Goal: Task Accomplishment & Management: Complete application form

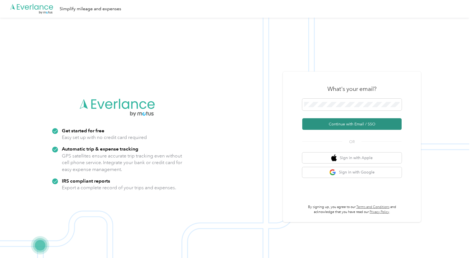
click at [328, 126] on button "Continue with Email / SSO" at bounding box center [351, 124] width 99 height 12
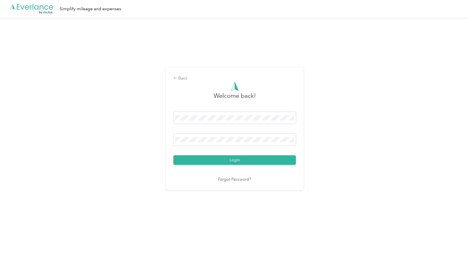
click at [236, 160] on button "Login" at bounding box center [234, 160] width 123 height 10
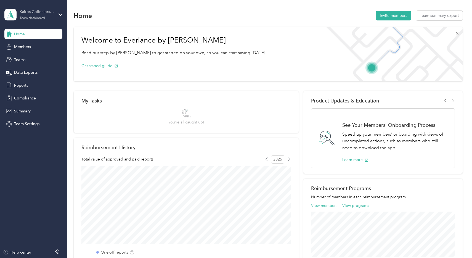
click at [38, 18] on div "Team dashboard" at bounding box center [32, 18] width 25 height 3
click at [32, 57] on div "Personal dashboard" at bounding box center [26, 57] width 35 height 6
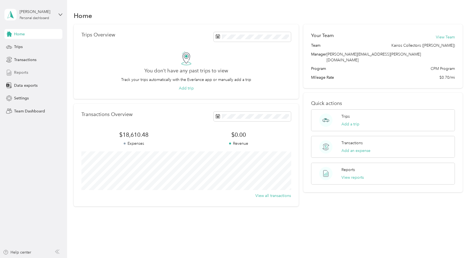
click at [27, 72] on span "Reports" at bounding box center [21, 73] width 14 height 6
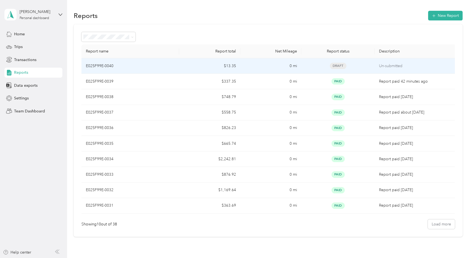
click at [139, 63] on div "E025F99E-0040" at bounding box center [130, 66] width 89 height 6
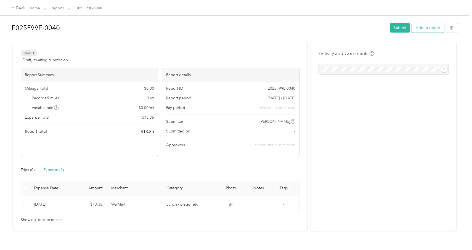
click at [439, 27] on button "Add to report" at bounding box center [428, 28] width 32 height 10
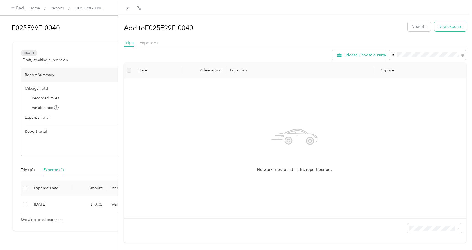
click at [445, 28] on button "New expense" at bounding box center [451, 27] width 32 height 10
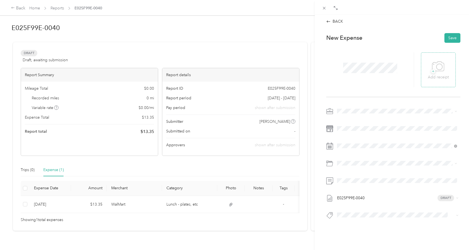
click at [440, 70] on icon at bounding box center [440, 67] width 6 height 6
click at [348, 185] on li "Business Meals" at bounding box center [397, 189] width 124 height 10
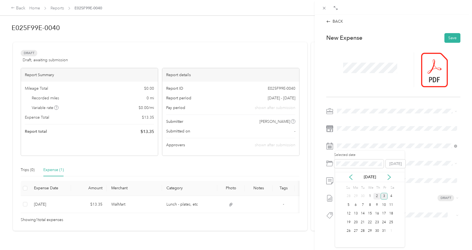
click at [377, 193] on div "2" at bounding box center [377, 196] width 7 height 7
click at [452, 38] on button "Save" at bounding box center [453, 38] width 16 height 10
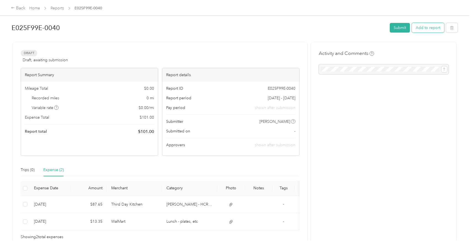
click at [434, 29] on button "Add to report" at bounding box center [428, 28] width 32 height 10
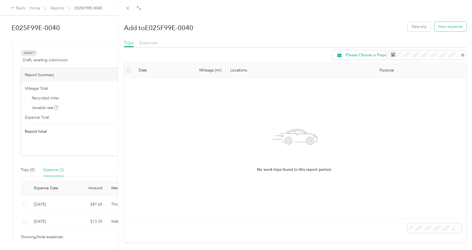
click at [445, 27] on button "New expense" at bounding box center [451, 27] width 32 height 10
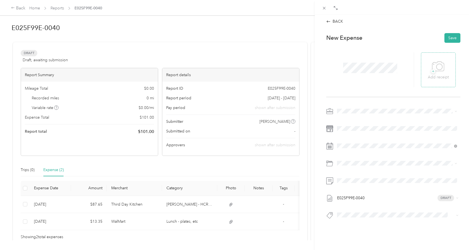
click at [438, 68] on icon at bounding box center [438, 66] width 12 height 15
click at [439, 65] on icon at bounding box center [438, 66] width 12 height 15
click at [352, 147] on div "Travel Expense (Not Food)" at bounding box center [397, 150] width 116 height 6
click at [350, 178] on icon at bounding box center [351, 177] width 3 height 5
click at [377, 224] on div "25" at bounding box center [377, 222] width 7 height 7
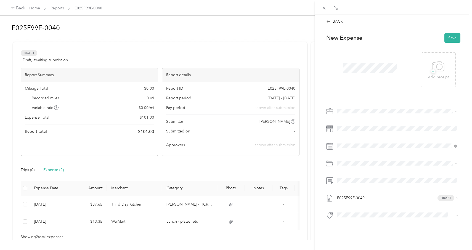
click at [366, 83] on div at bounding box center [370, 69] width 88 height 35
click at [439, 66] on icon at bounding box center [438, 66] width 12 height 15
click at [449, 39] on button "Save" at bounding box center [453, 38] width 16 height 10
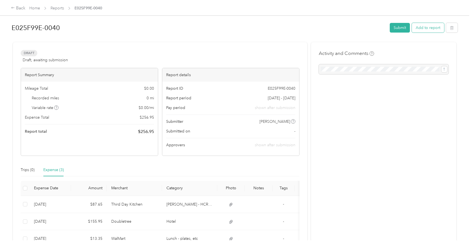
click at [423, 29] on button "Add to report" at bounding box center [428, 28] width 32 height 10
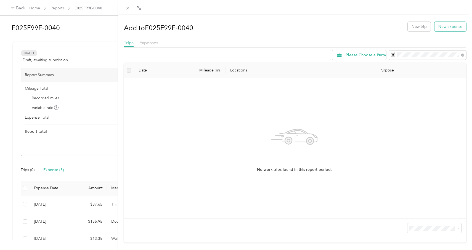
click at [439, 27] on button "New expense" at bounding box center [451, 27] width 32 height 10
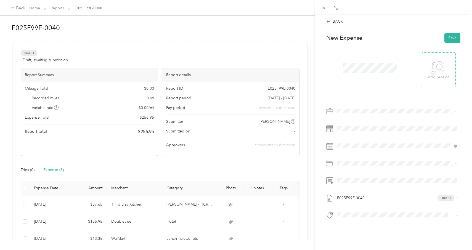
click at [439, 67] on icon at bounding box center [438, 66] width 12 height 15
click at [355, 158] on span "Office Supplies" at bounding box center [352, 159] width 27 height 5
click at [360, 160] on span at bounding box center [397, 163] width 125 height 9
click at [443, 62] on icon at bounding box center [438, 66] width 12 height 15
click at [454, 35] on button "Save" at bounding box center [453, 38] width 16 height 10
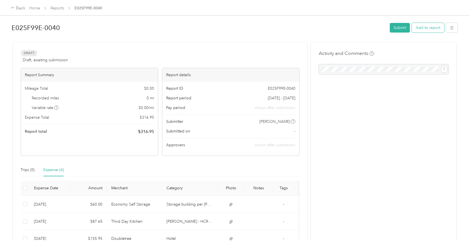
click at [431, 27] on button "Add to report" at bounding box center [428, 28] width 32 height 10
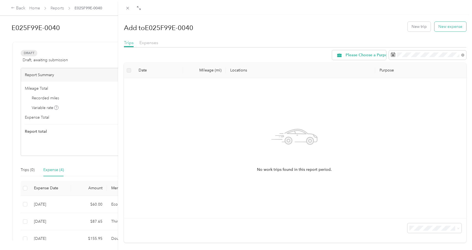
click at [447, 28] on button "New expense" at bounding box center [451, 27] width 32 height 10
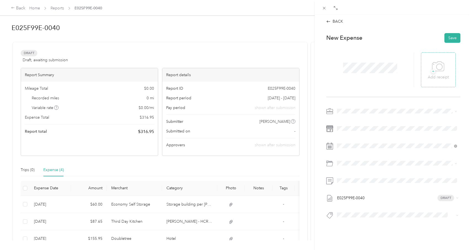
click at [428, 64] on div "+ Add receipt" at bounding box center [438, 69] width 21 height 21
click at [357, 187] on span "Business Meals" at bounding box center [352, 188] width 26 height 5
click at [350, 149] on span at bounding box center [397, 146] width 125 height 9
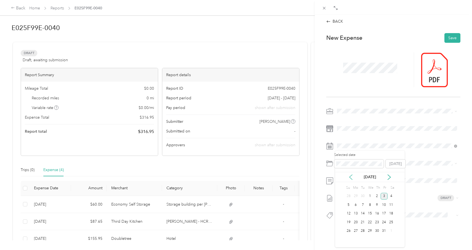
click at [352, 175] on icon at bounding box center [351, 178] width 6 height 6
click at [376, 222] on div "25" at bounding box center [377, 222] width 7 height 7
click at [456, 36] on button "Save" at bounding box center [453, 38] width 16 height 10
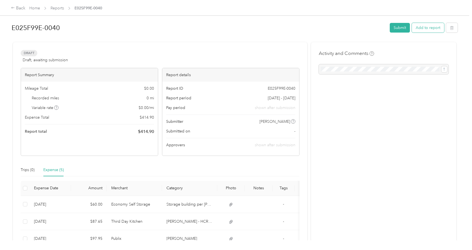
click at [426, 29] on button "Add to report" at bounding box center [428, 28] width 32 height 10
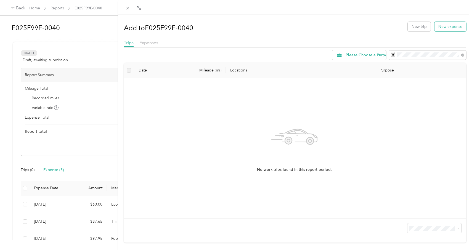
click at [447, 28] on button "New expense" at bounding box center [451, 27] width 32 height 10
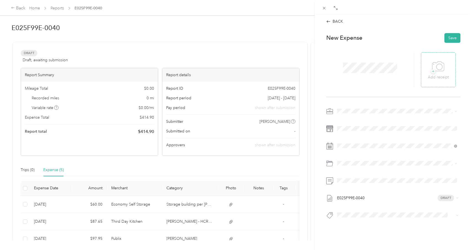
click at [436, 63] on icon at bounding box center [438, 66] width 12 height 15
click at [355, 178] on span "Travel Meals and Snacks - No Alcohol" at bounding box center [371, 178] width 65 height 5
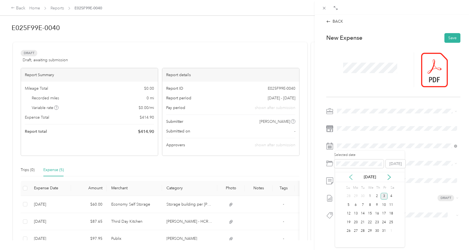
click at [350, 180] on icon at bounding box center [351, 178] width 6 height 6
click at [370, 221] on div "24" at bounding box center [369, 222] width 7 height 7
click at [340, 167] on span at bounding box center [397, 163] width 125 height 9
click at [448, 39] on button "Save" at bounding box center [453, 38] width 16 height 10
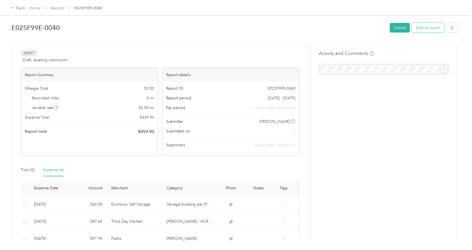
click at [424, 32] on button "Add to report" at bounding box center [428, 28] width 32 height 10
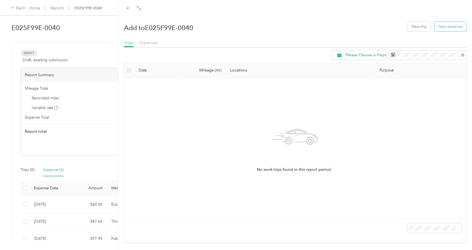
click at [441, 31] on button "New expense" at bounding box center [451, 27] width 32 height 10
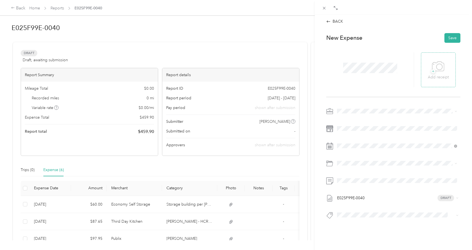
click at [437, 64] on icon at bounding box center [440, 67] width 6 height 6
click at [350, 189] on li "Business Meals" at bounding box center [397, 187] width 124 height 10
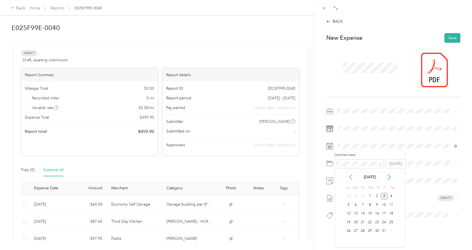
click at [351, 177] on icon at bounding box center [351, 178] width 6 height 6
click at [384, 223] on div "26" at bounding box center [384, 222] width 7 height 7
click at [450, 37] on button "Save" at bounding box center [453, 38] width 16 height 10
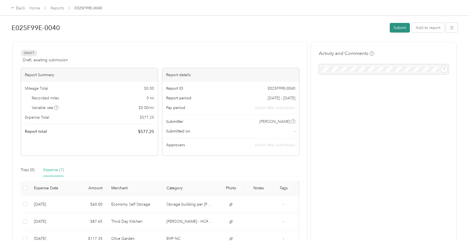
click at [398, 28] on button "Submit" at bounding box center [400, 28] width 20 height 10
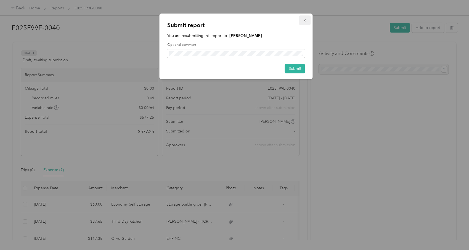
click at [305, 21] on icon "button" at bounding box center [305, 21] width 4 height 4
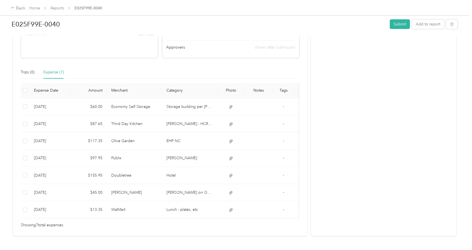
scroll to position [98, 0]
click at [400, 28] on button "Submit" at bounding box center [400, 24] width 20 height 10
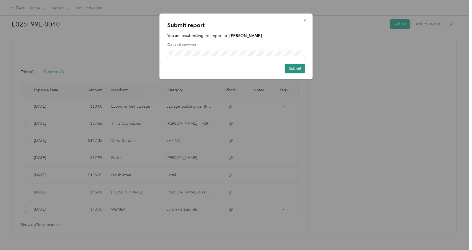
click at [291, 70] on button "Submit" at bounding box center [295, 69] width 20 height 10
